Goal: Communication & Community: Answer question/provide support

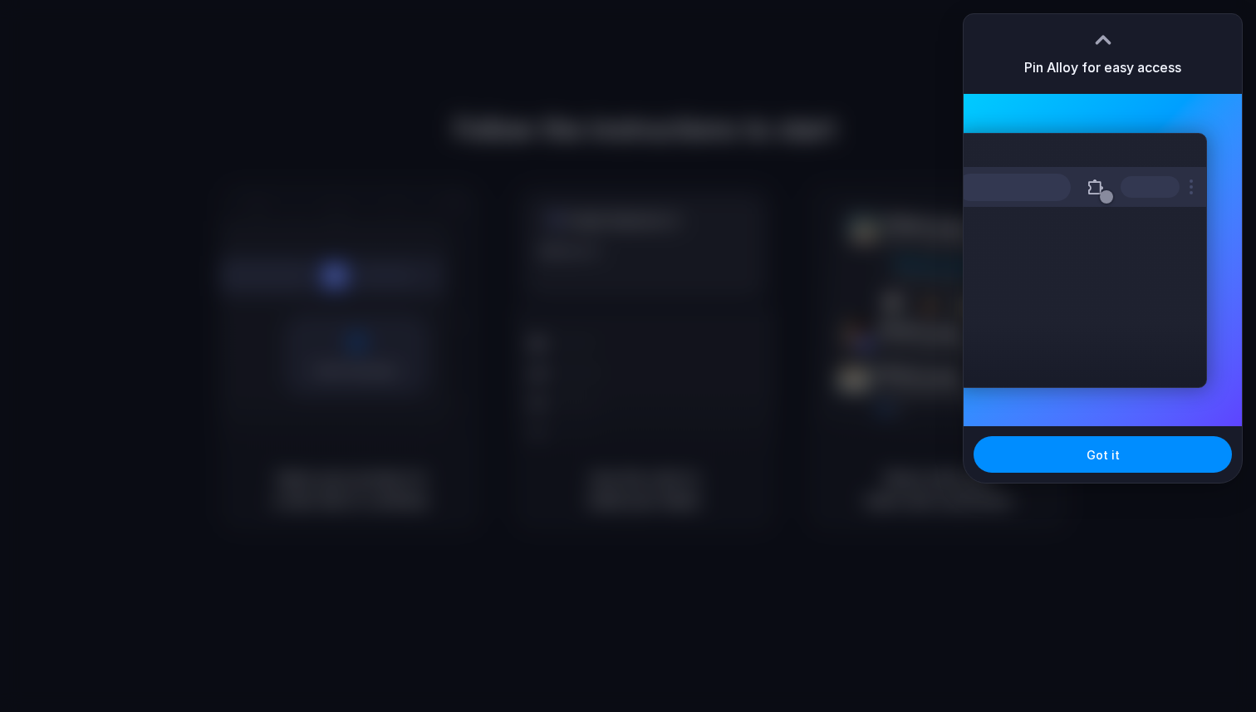
click at [816, 184] on div at bounding box center [628, 356] width 1256 height 712
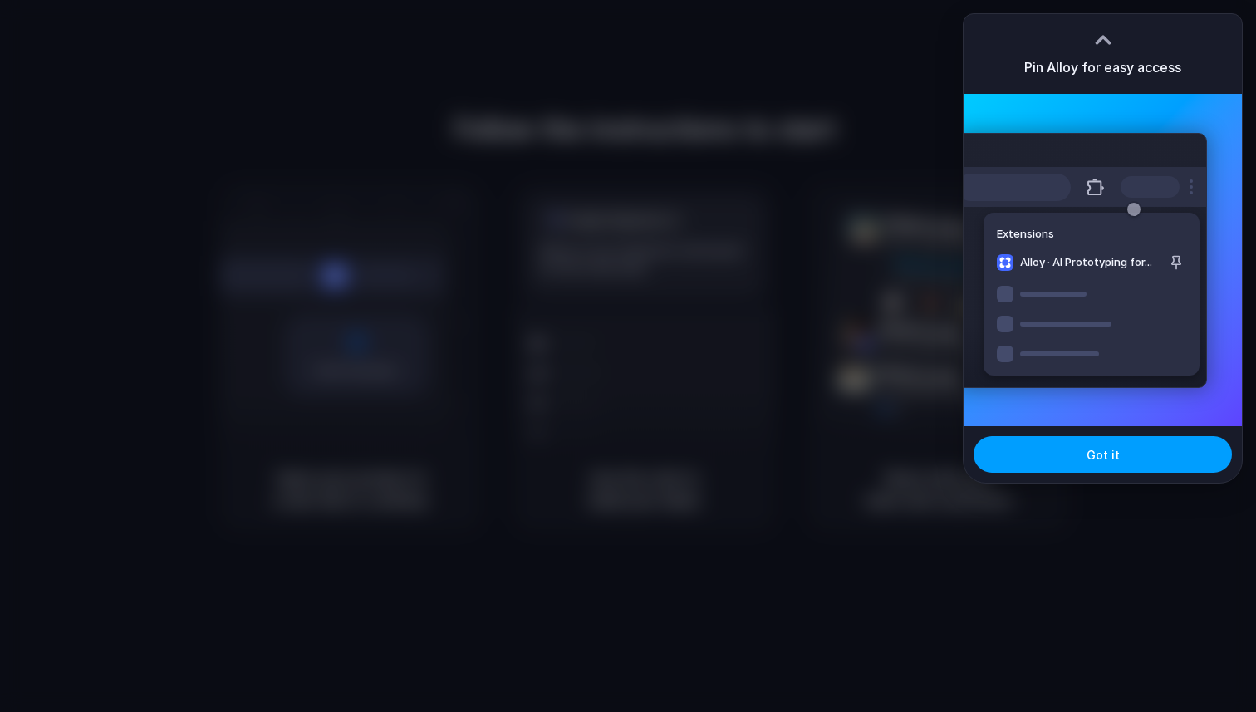
click at [1052, 440] on button "Got it" at bounding box center [1102, 454] width 258 height 37
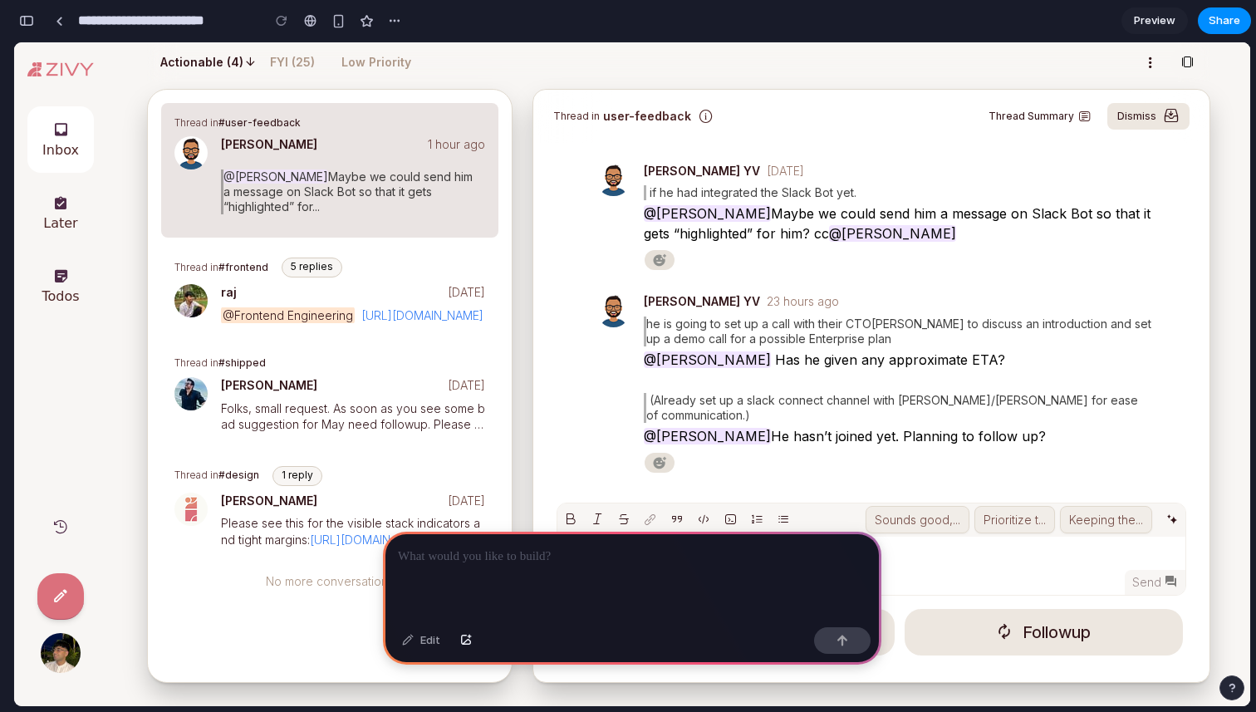
click at [284, 50] on button "FYI (25)" at bounding box center [292, 62] width 65 height 33
click at [282, 61] on p "FYI (25)" at bounding box center [292, 62] width 45 height 17
click at [493, 563] on p at bounding box center [632, 556] width 468 height 20
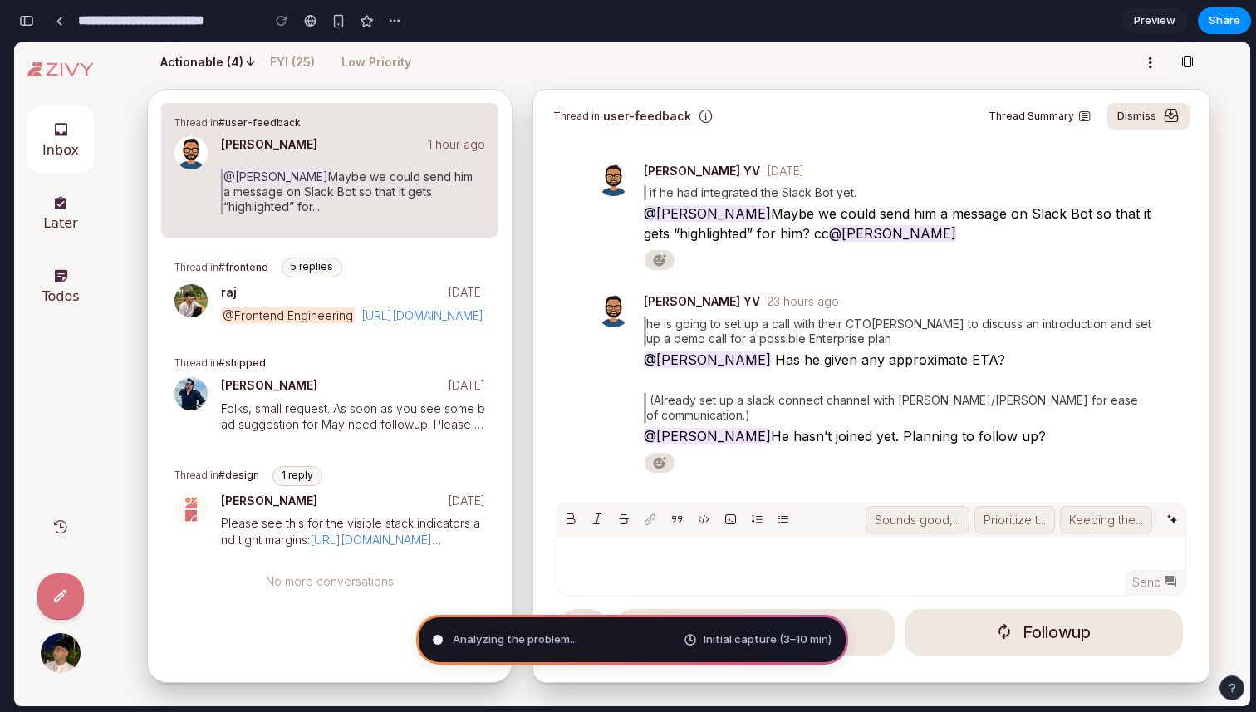
click at [551, 633] on span "Analyzing the problem ..." at bounding box center [515, 639] width 125 height 17
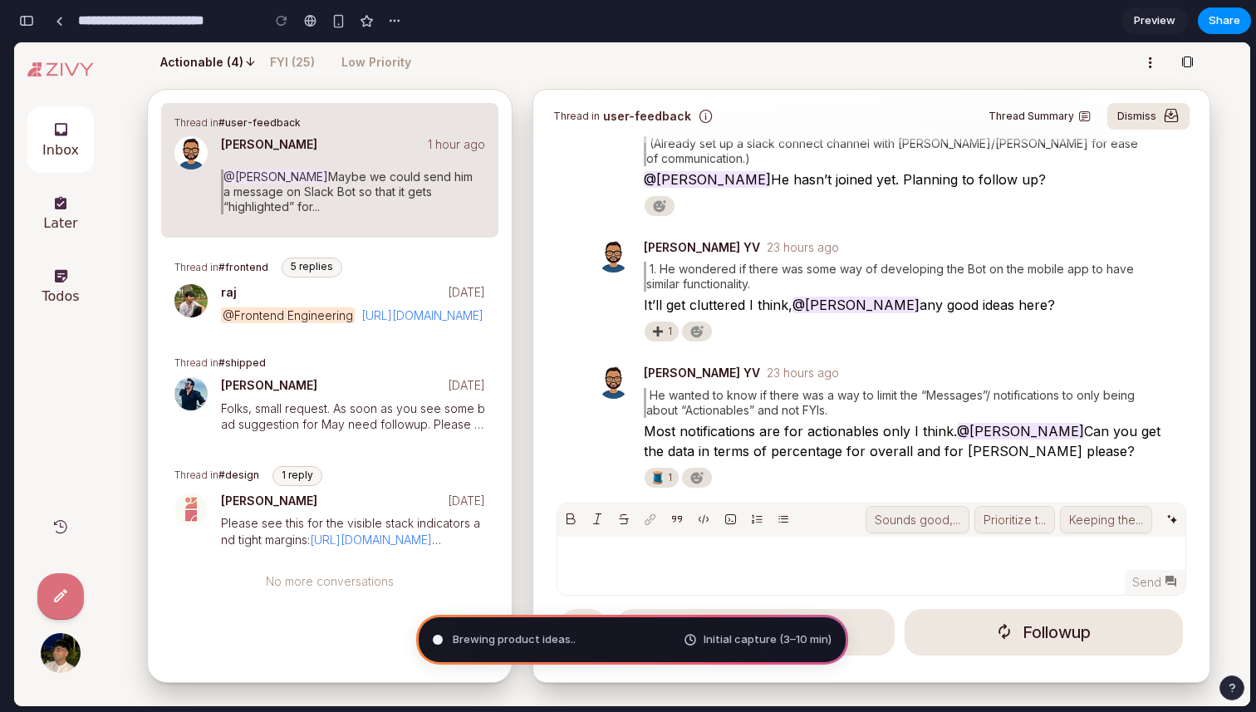
scroll to position [77, 0]
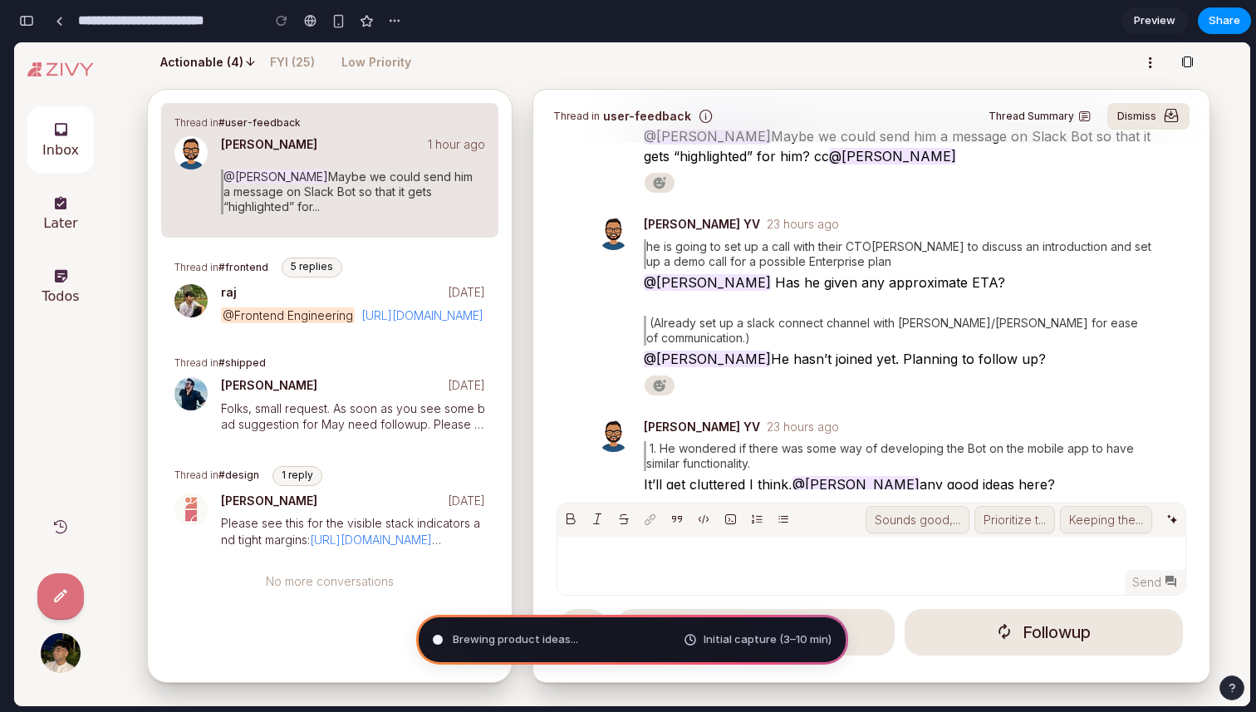
click at [1157, 61] on icon "Open dismiss options menu" at bounding box center [1150, 63] width 17 height 21
click at [1197, 59] on button at bounding box center [1186, 62] width 33 height 33
drag, startPoint x: 1195, startPoint y: 171, endPoint x: 1195, endPoint y: 149, distance: 22.4
click at [1195, 149] on div "Thread in user-feedback Thread Summary Dismiss Summary ​ •​ [PERSON_NAME]​ cond…" at bounding box center [871, 289] width 676 height 399
type input "**********"
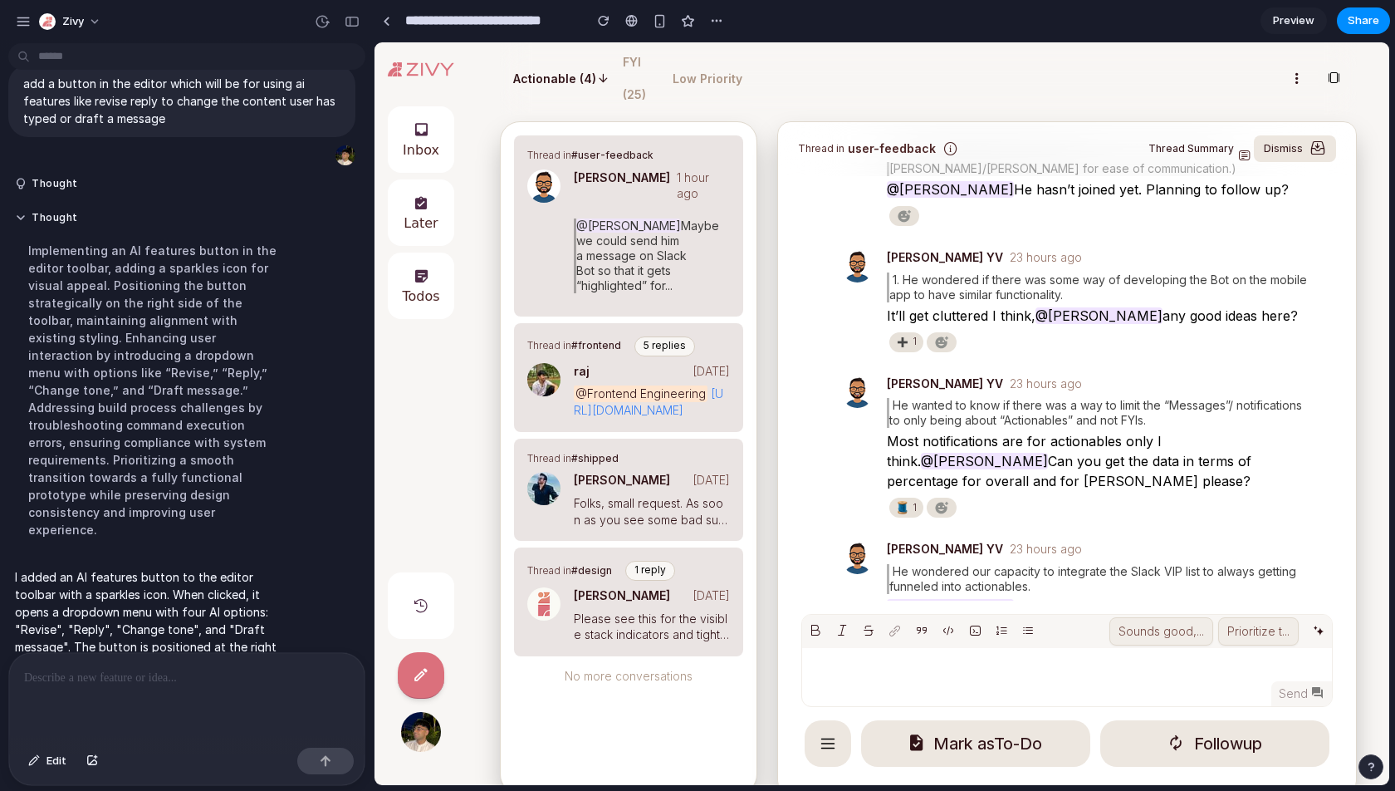
scroll to position [0, 0]
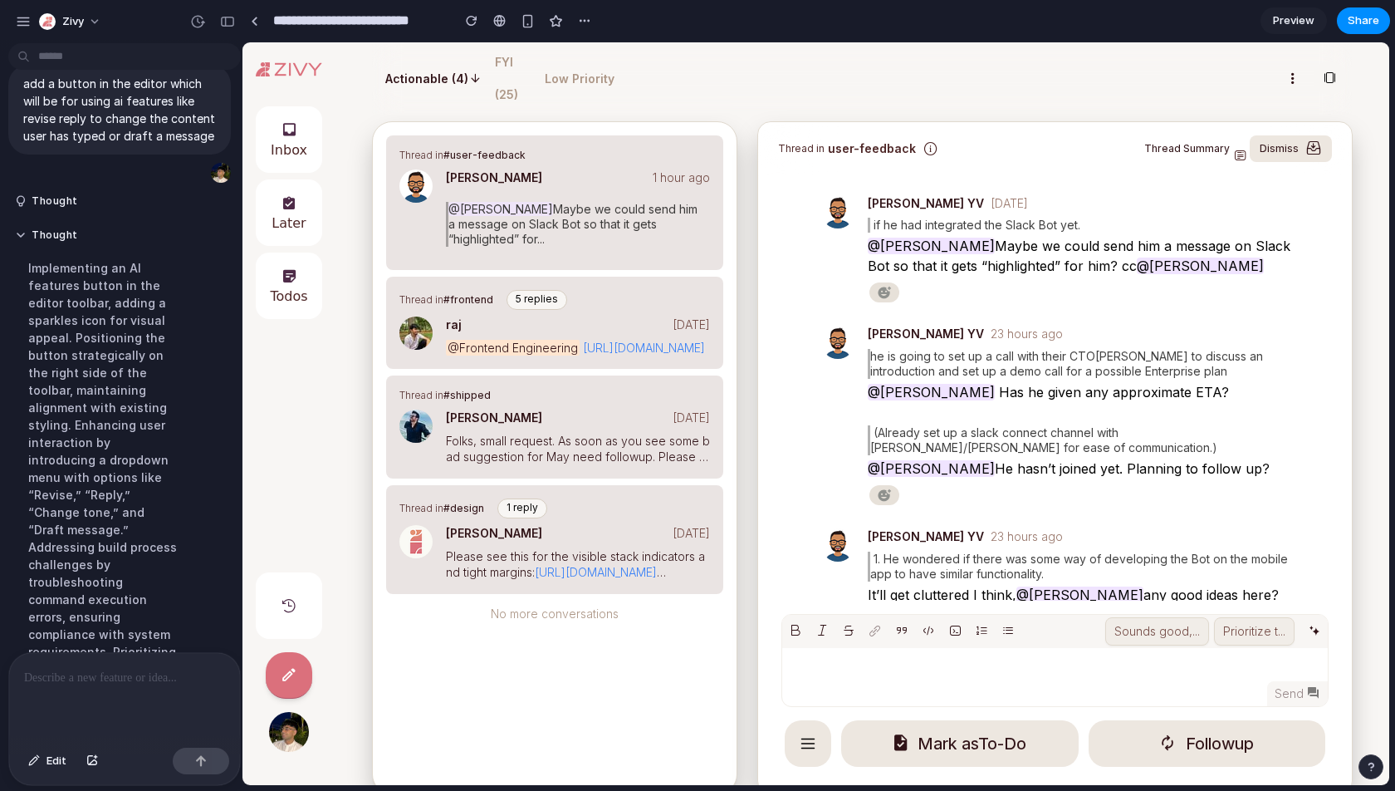
drag, startPoint x: 372, startPoint y: 325, endPoint x: 259, endPoint y: 307, distance: 114.3
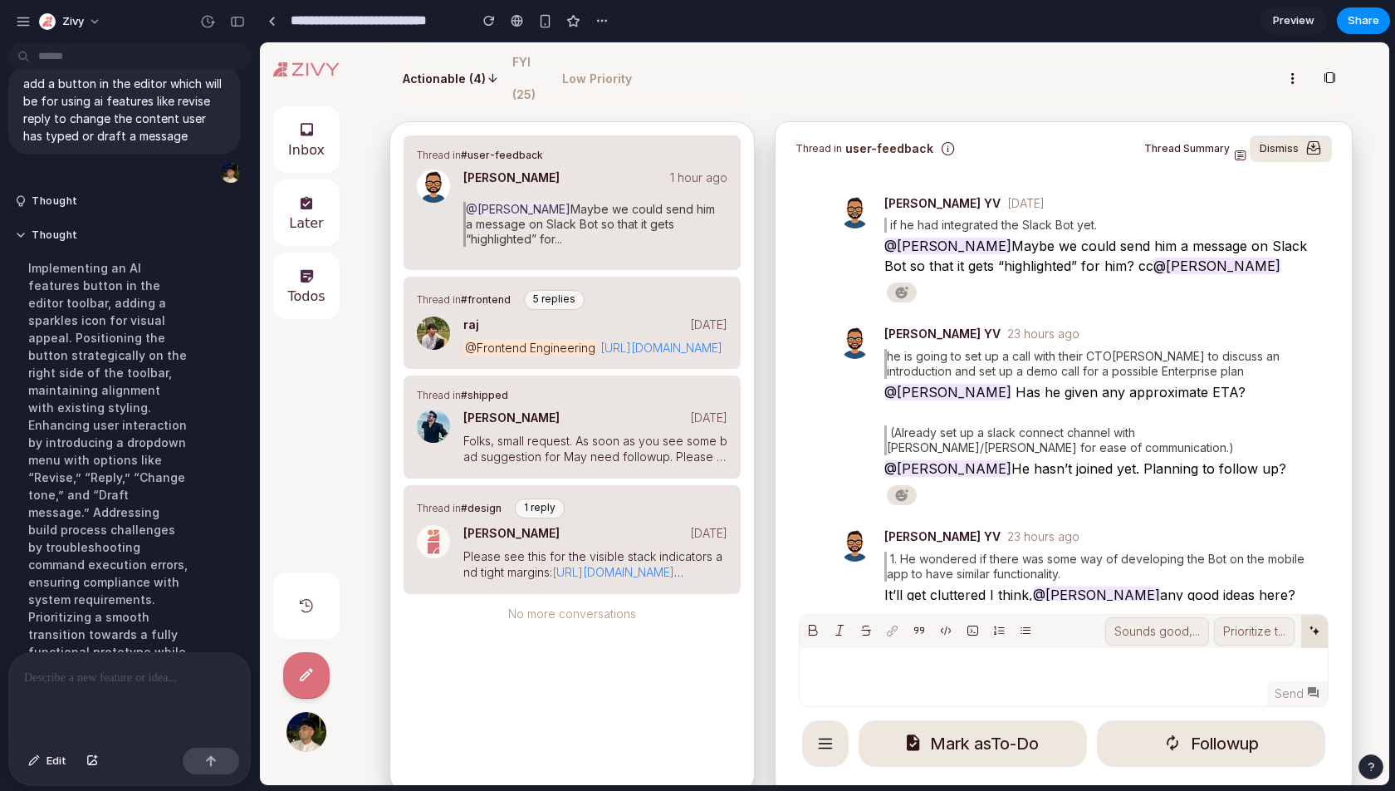
click at [1255, 643] on span at bounding box center [1314, 633] width 13 height 20
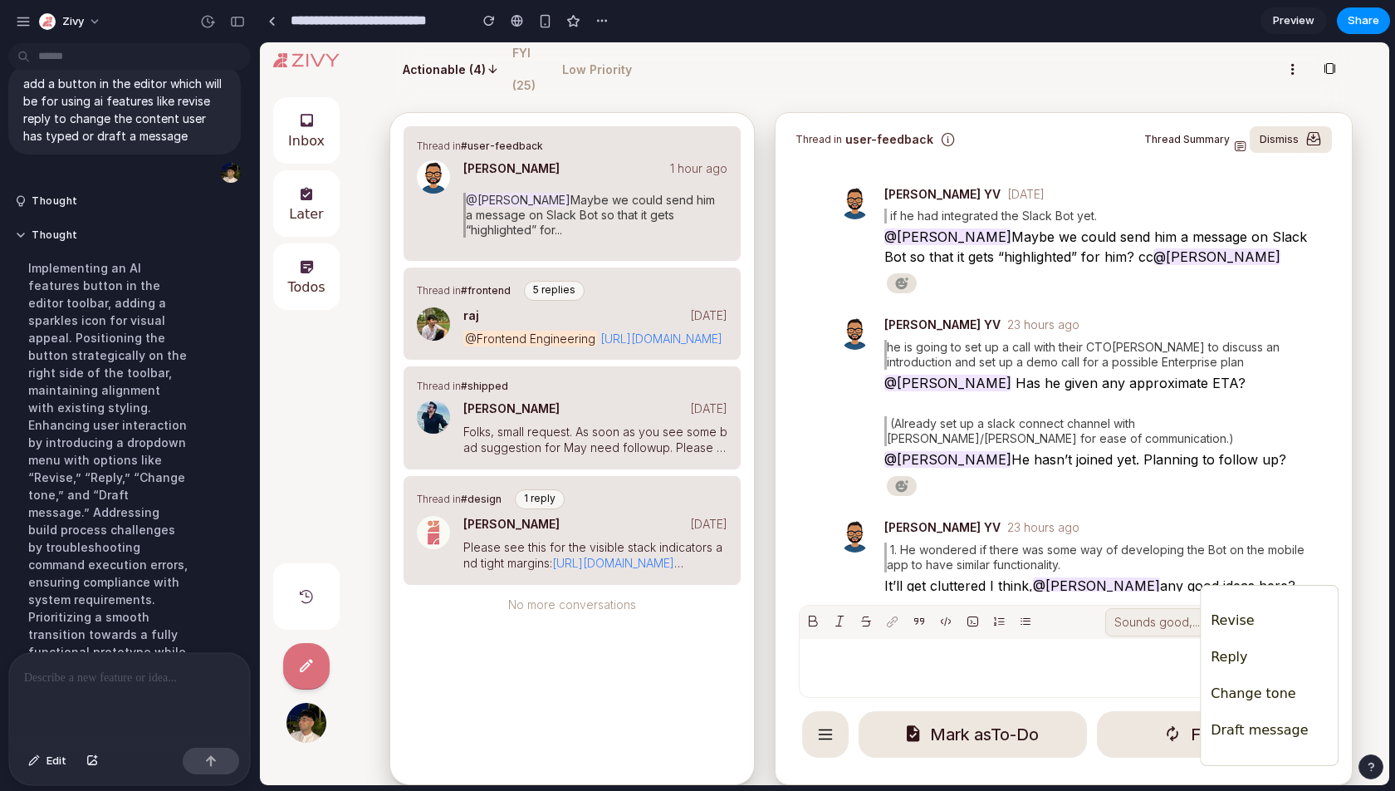
click at [1126, 640] on div "Revise Reply Change tone Draft message" at bounding box center [825, 413] width 1130 height 742
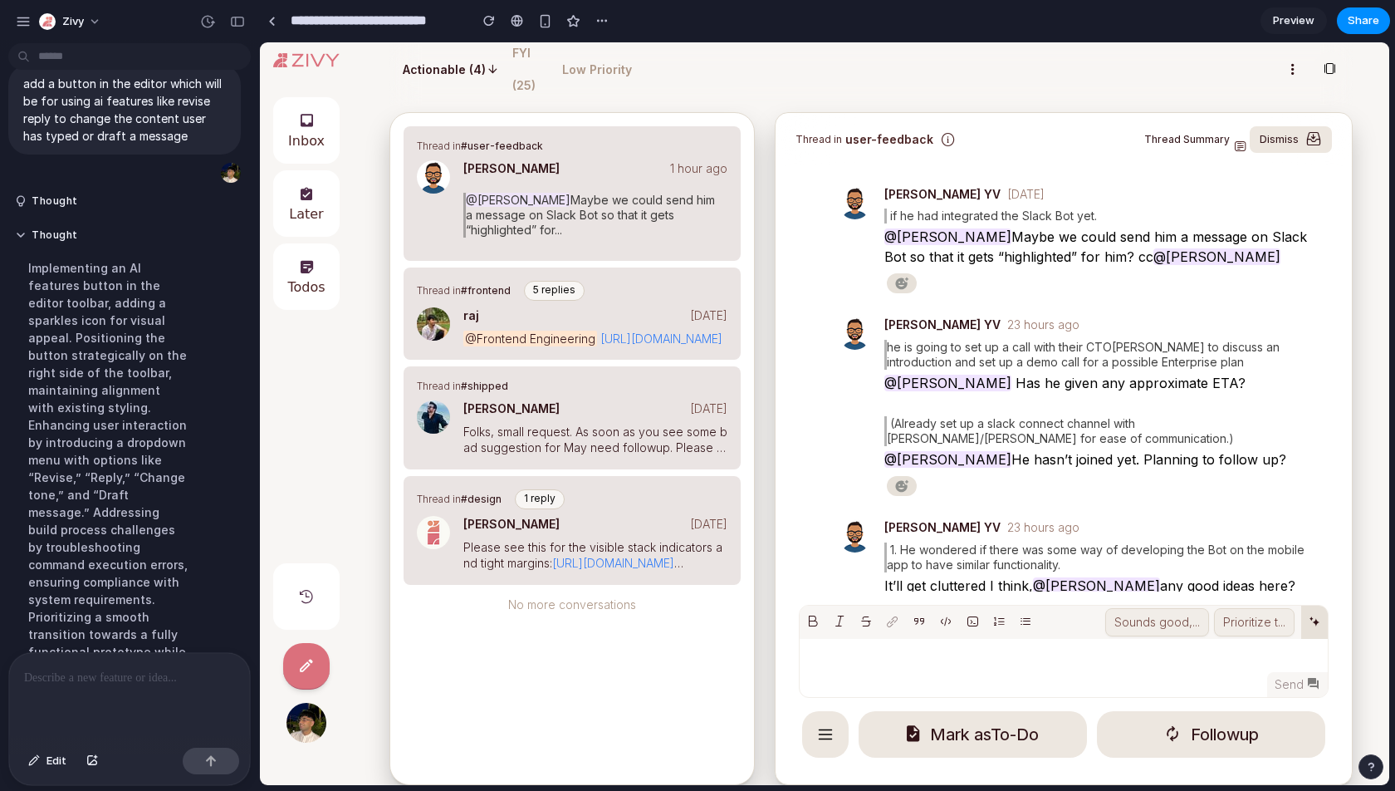
scroll to position [0, 0]
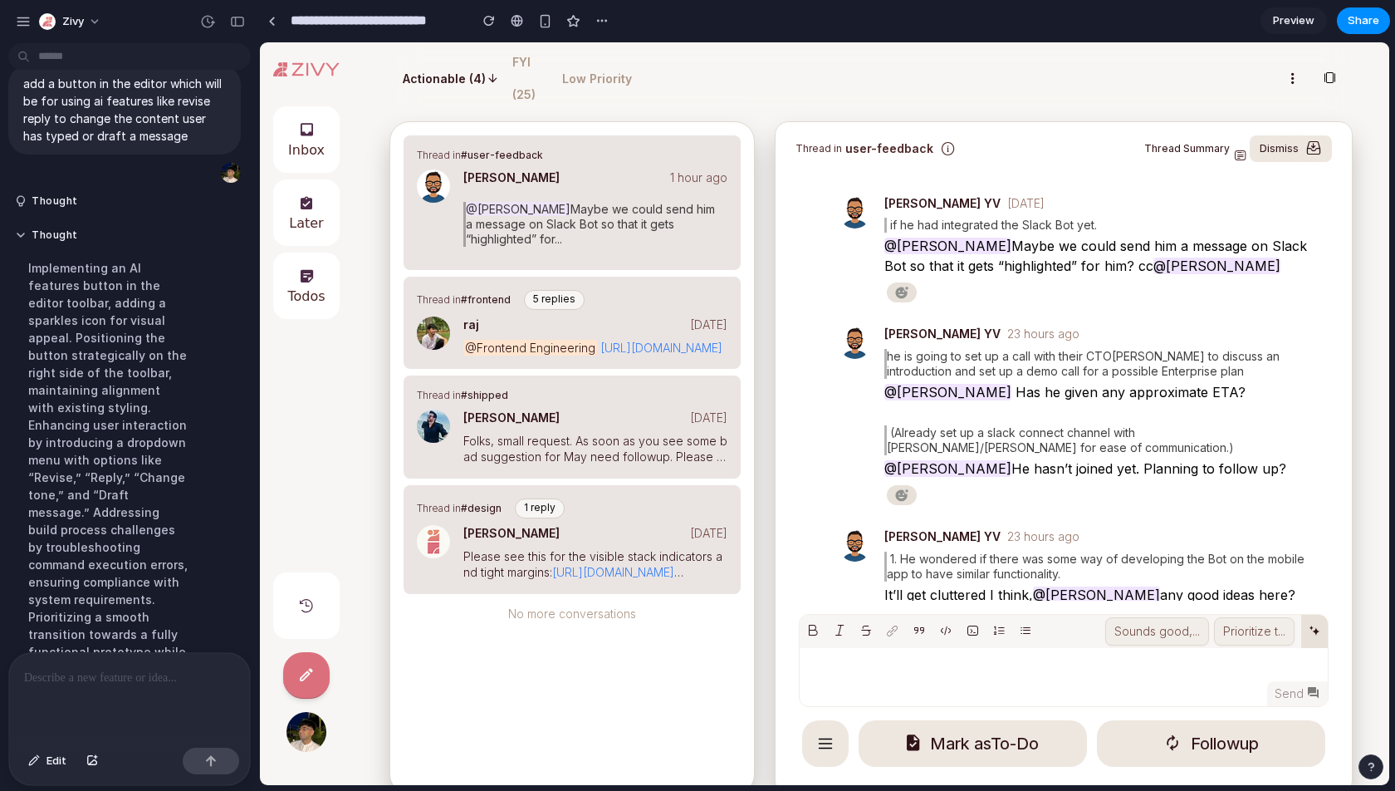
click at [1255, 629] on icon at bounding box center [1314, 633] width 13 height 16
click at [1251, 628] on li "Revise" at bounding box center [1269, 620] width 130 height 28
click at [1255, 639] on icon at bounding box center [1314, 633] width 13 height 16
click at [1255, 652] on li "Reply" at bounding box center [1269, 657] width 130 height 28
click at [1255, 633] on icon at bounding box center [1314, 633] width 13 height 16
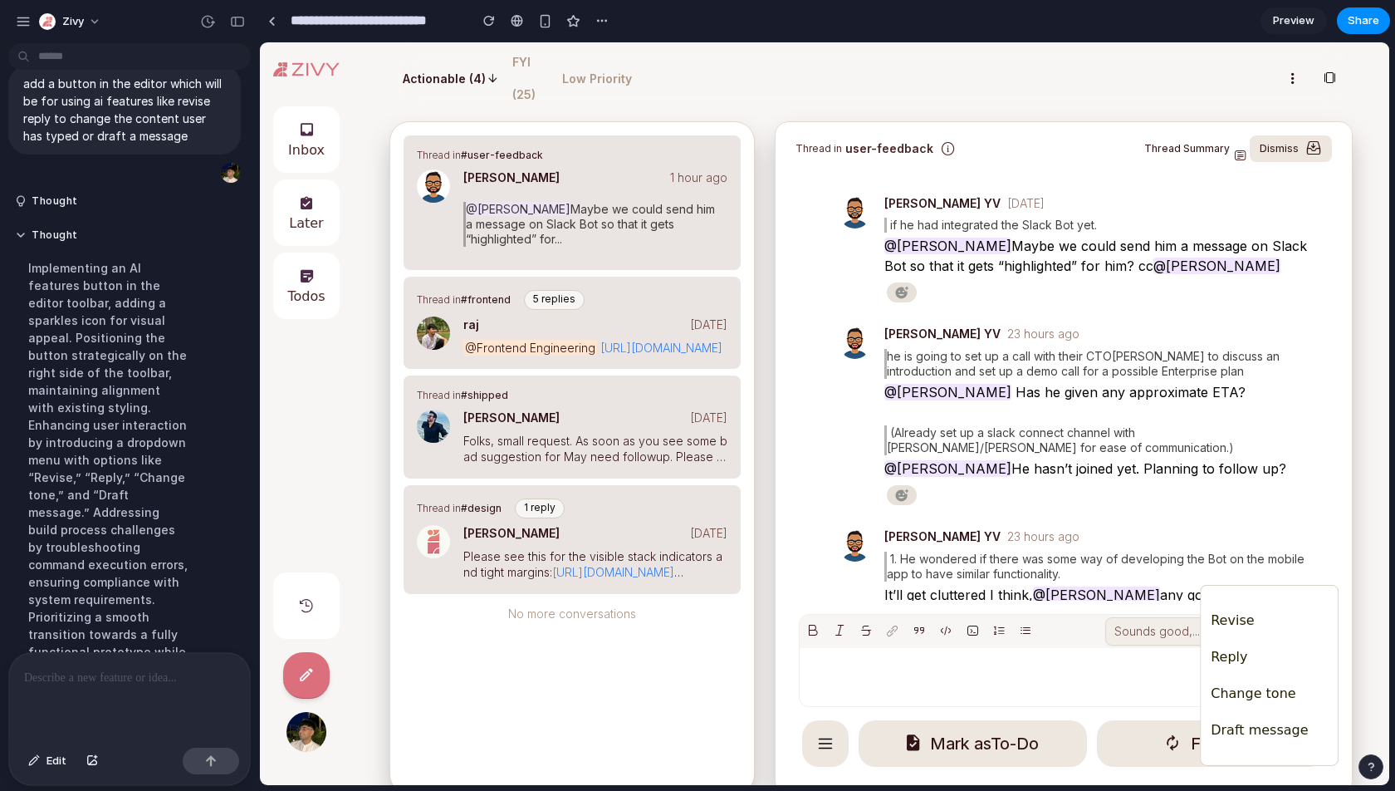
click at [1255, 711] on ul "Revise Reply Change tone Draft message" at bounding box center [1269, 675] width 137 height 146
click at [1255, 688] on span "Change tone" at bounding box center [1253, 694] width 85 height 20
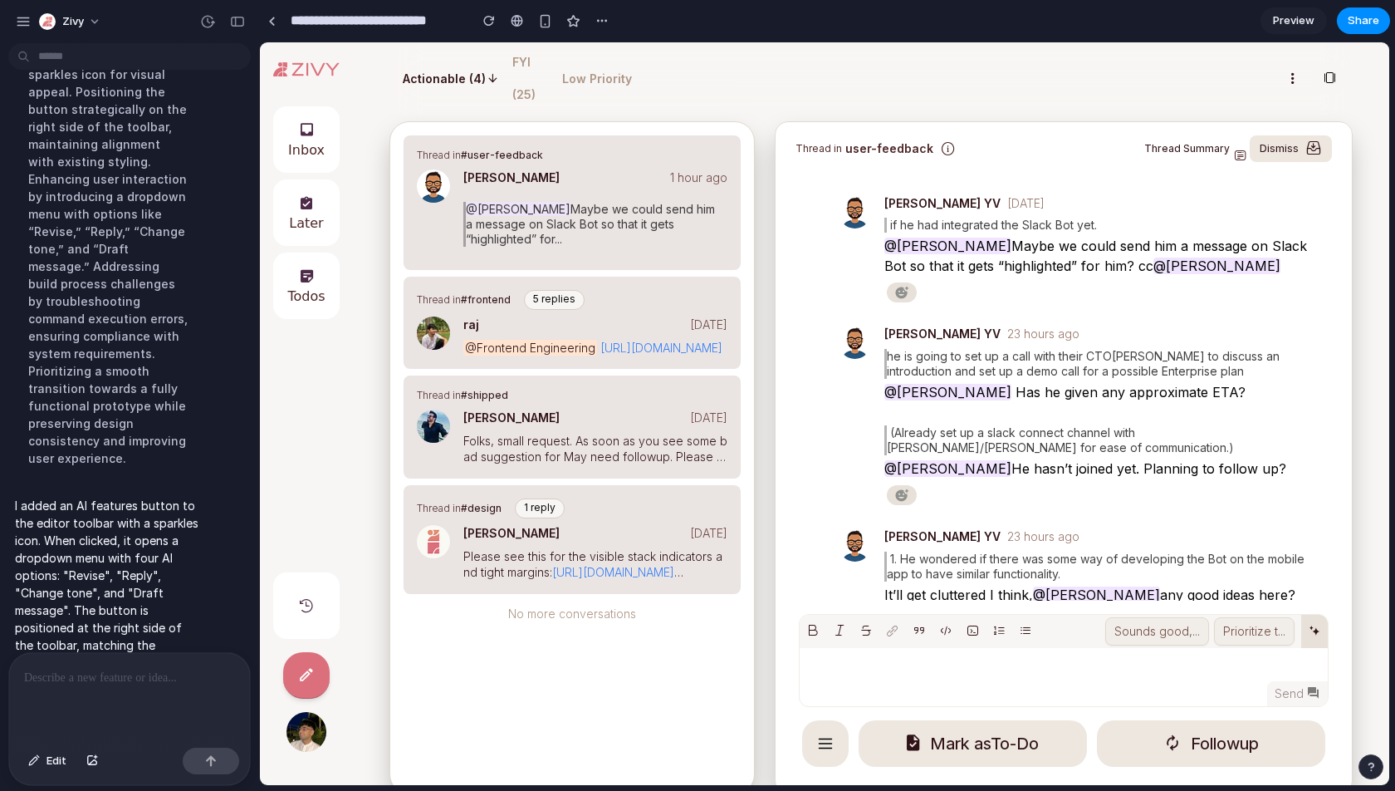
click at [1255, 628] on icon at bounding box center [1314, 633] width 13 height 16
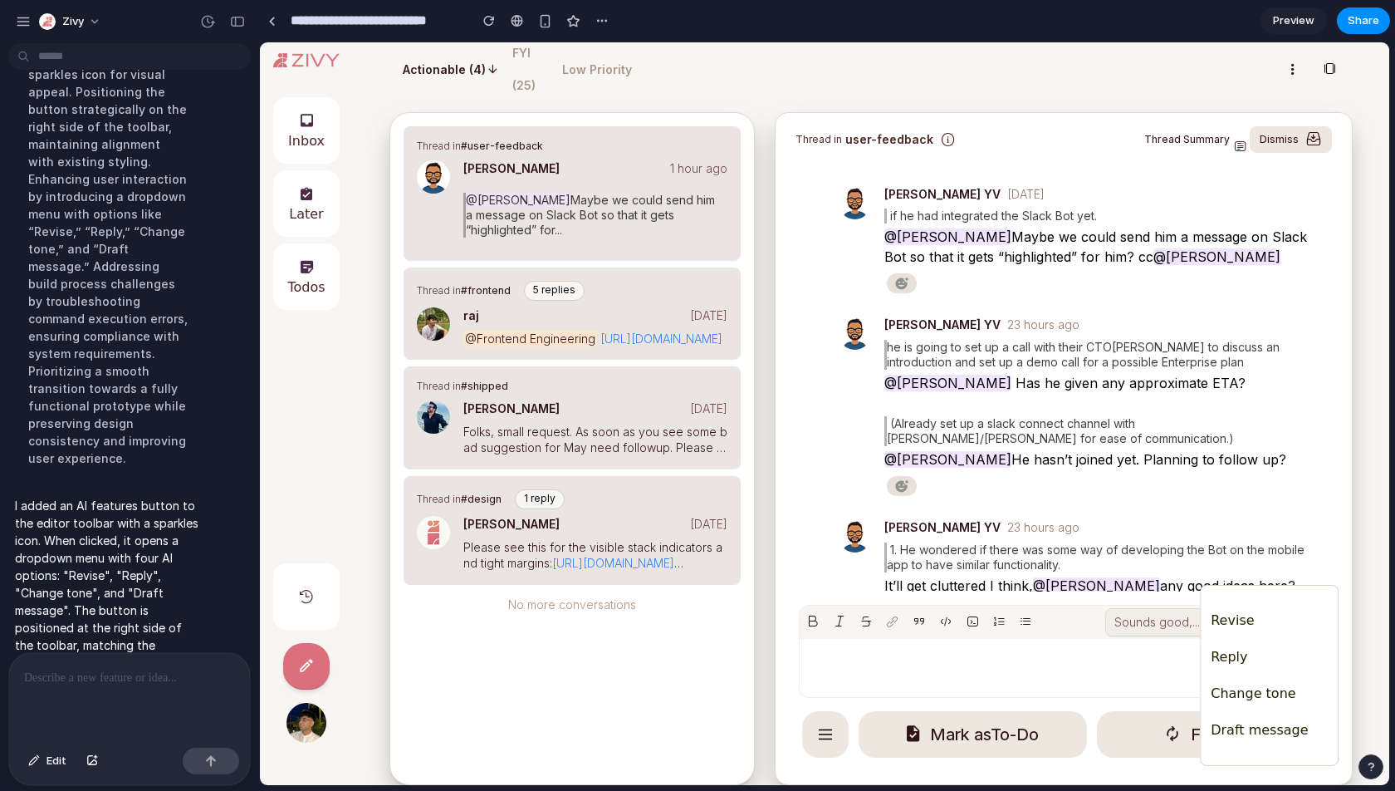
click at [1217, 160] on div "Revise Reply Change tone Draft message" at bounding box center [825, 413] width 1130 height 742
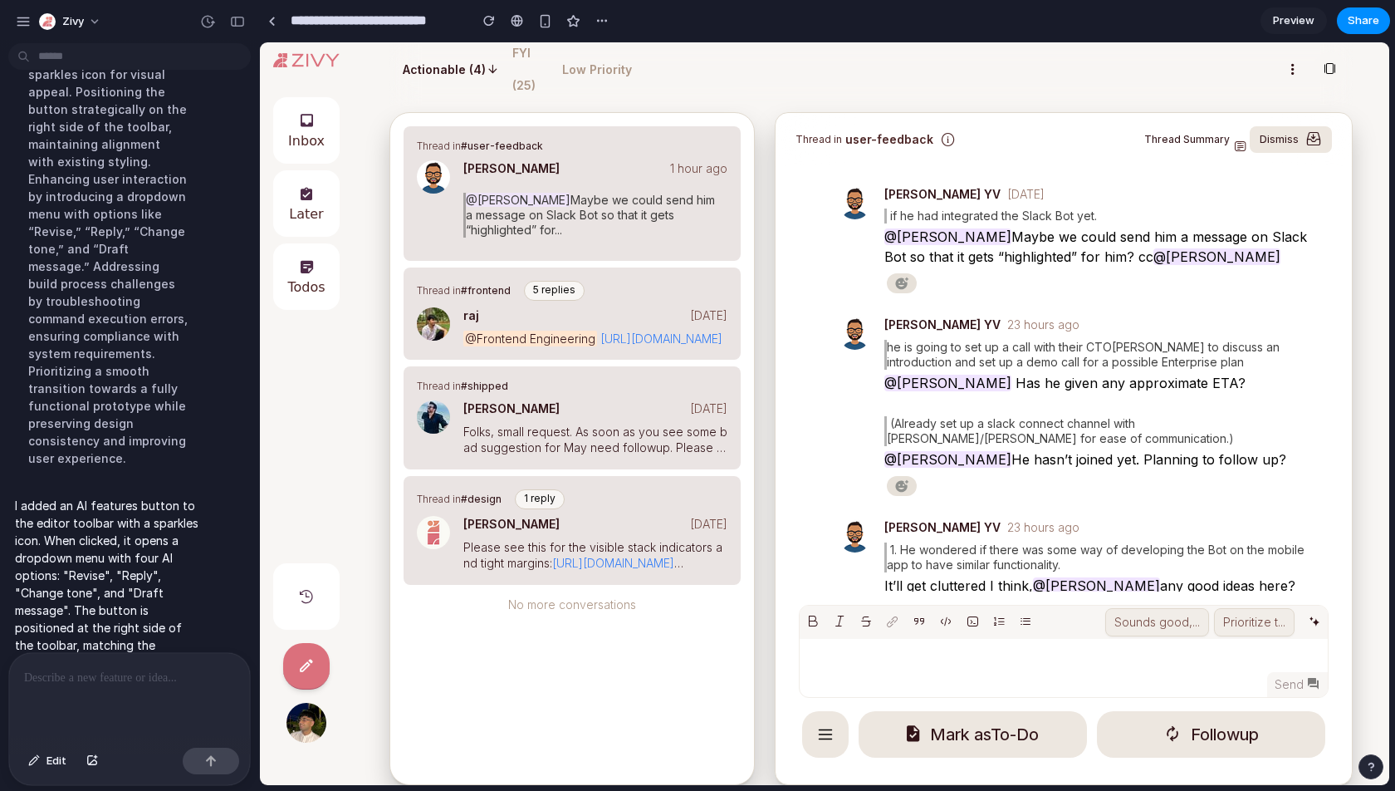
scroll to position [0, 0]
